Goal: Information Seeking & Learning: Learn about a topic

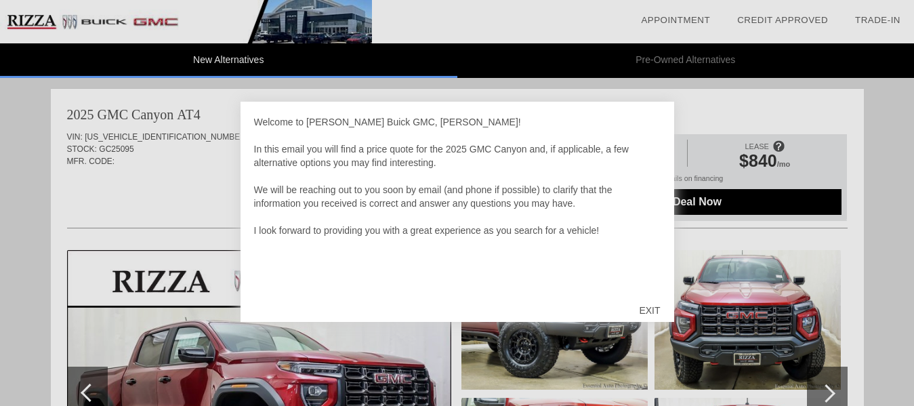
click at [857, 307] on div at bounding box center [457, 203] width 914 height 406
click at [655, 306] on div "EXIT" at bounding box center [649, 310] width 48 height 41
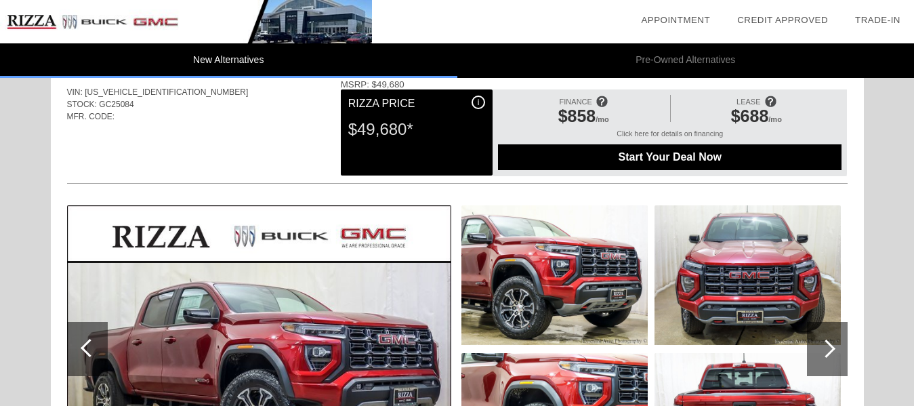
scroll to position [867, 0]
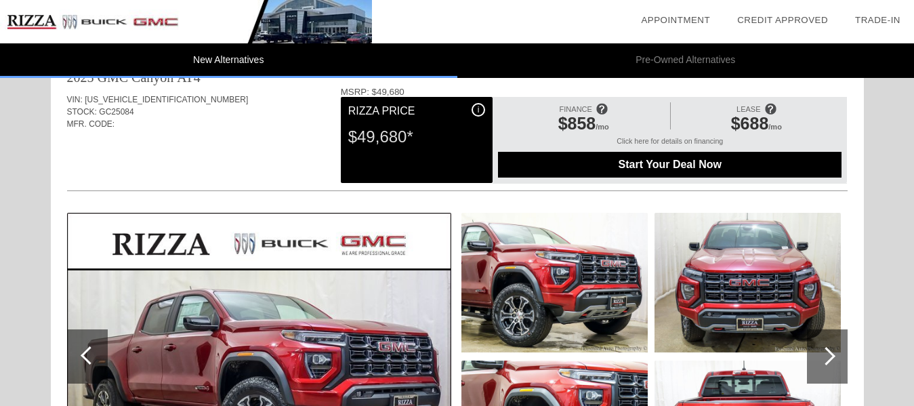
drag, startPoint x: 842, startPoint y: 355, endPoint x: 833, endPoint y: 355, distance: 8.8
click at [833, 355] on div at bounding box center [827, 356] width 41 height 54
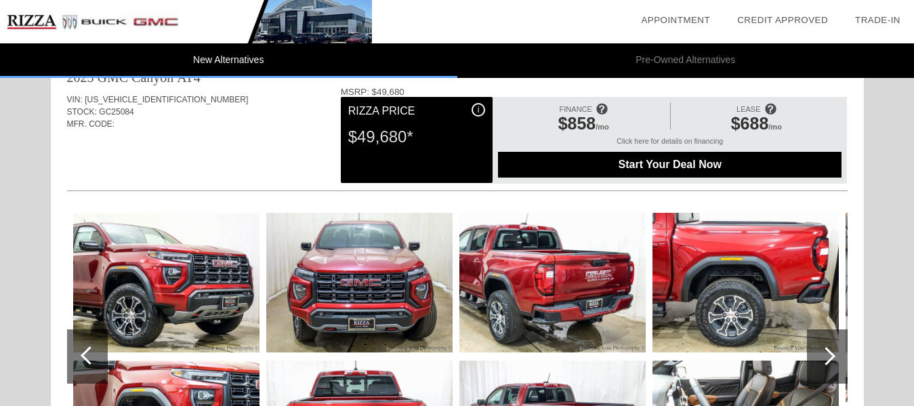
click at [833, 355] on div at bounding box center [826, 356] width 18 height 18
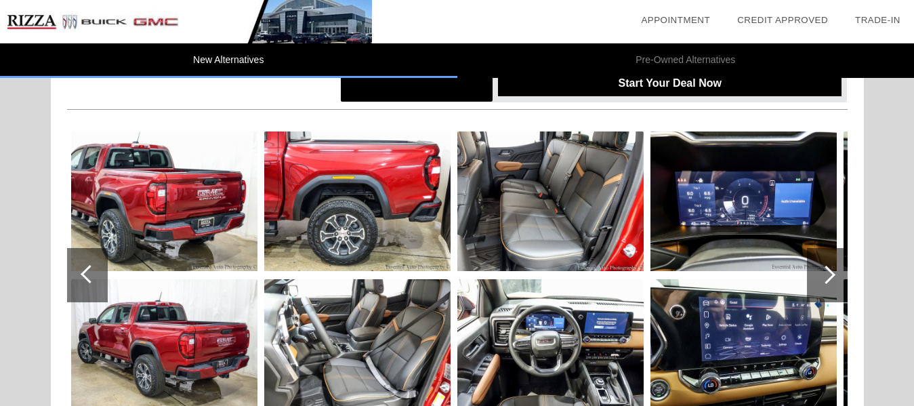
scroll to position [976, 0]
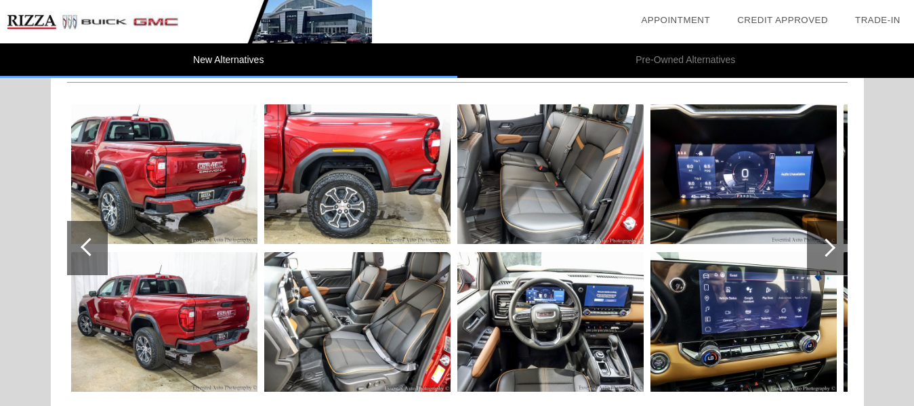
click at [816, 249] on div at bounding box center [827, 248] width 41 height 54
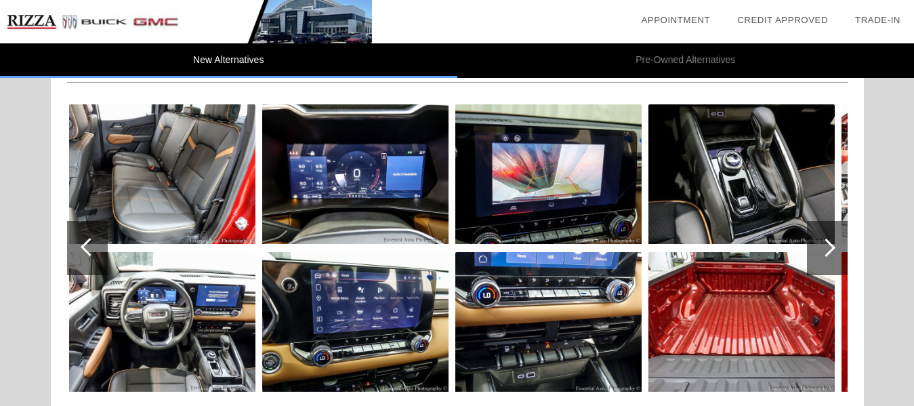
click at [816, 249] on div at bounding box center [827, 248] width 41 height 54
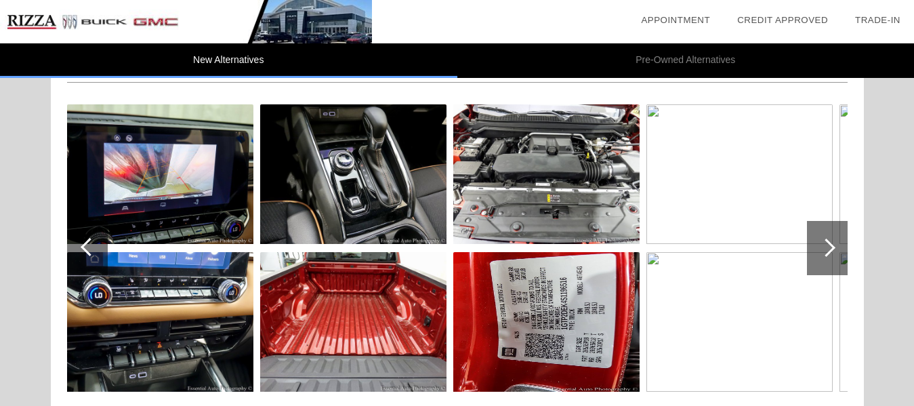
click at [732, 270] on img at bounding box center [739, 322] width 186 height 140
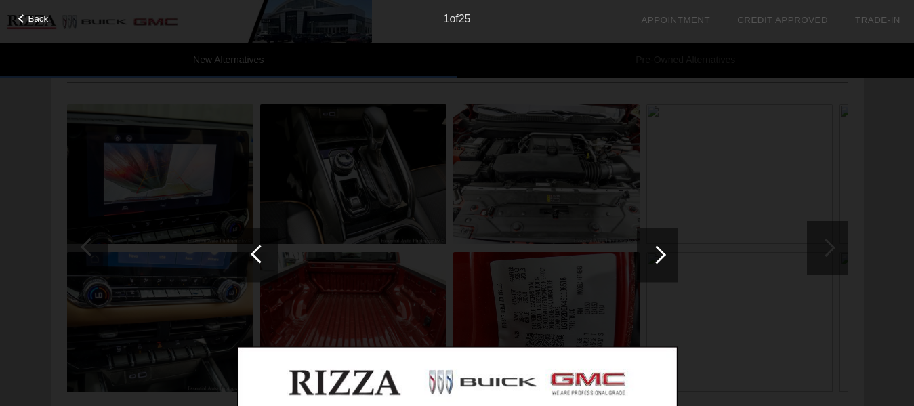
click at [771, 271] on div "Back 1 of 25" at bounding box center [457, 203] width 914 height 406
click at [24, 21] on div at bounding box center [22, 18] width 9 height 9
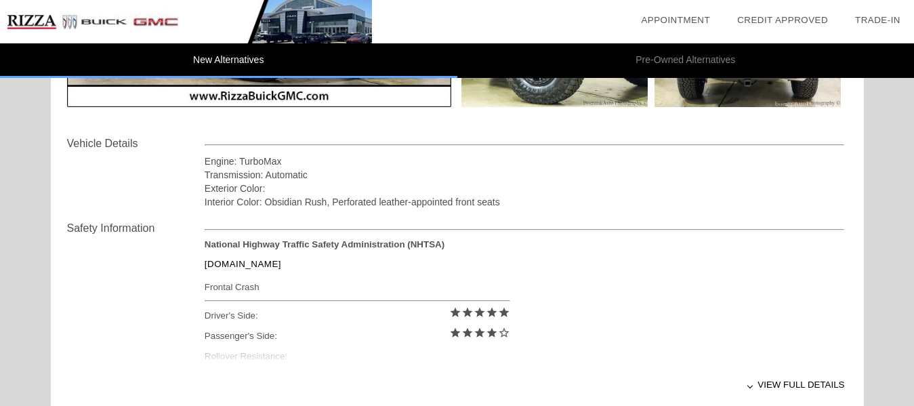
scroll to position [431, 0]
click at [784, 396] on div "View full details" at bounding box center [525, 383] width 640 height 33
click at [780, 386] on div "View less details" at bounding box center [525, 383] width 640 height 33
click at [749, 390] on div "View full details" at bounding box center [525, 383] width 640 height 33
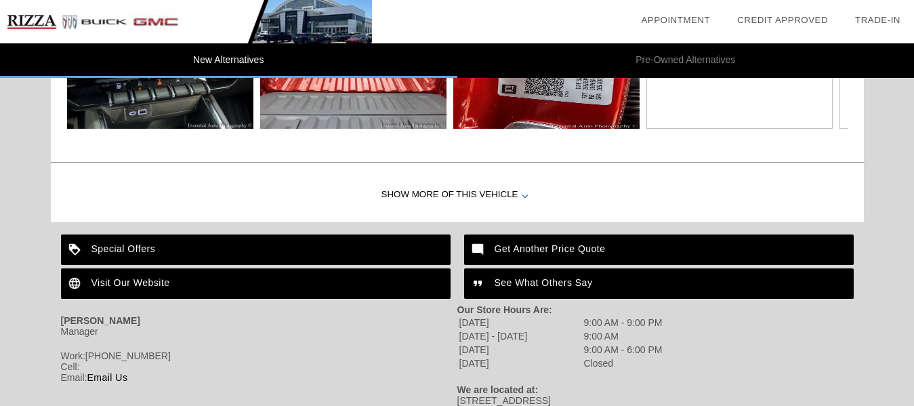
scroll to position [1290, 0]
